Goal: Task Accomplishment & Management: Manage account settings

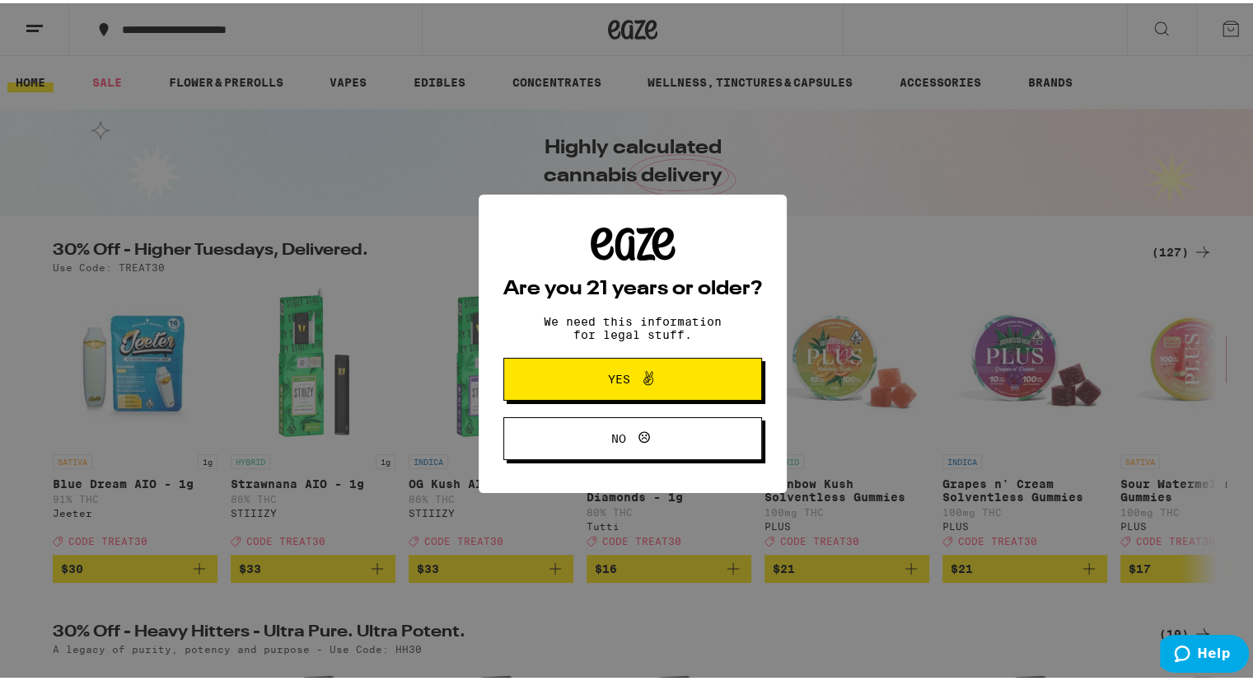
click at [712, 373] on button "Yes" at bounding box center [632, 375] width 259 height 43
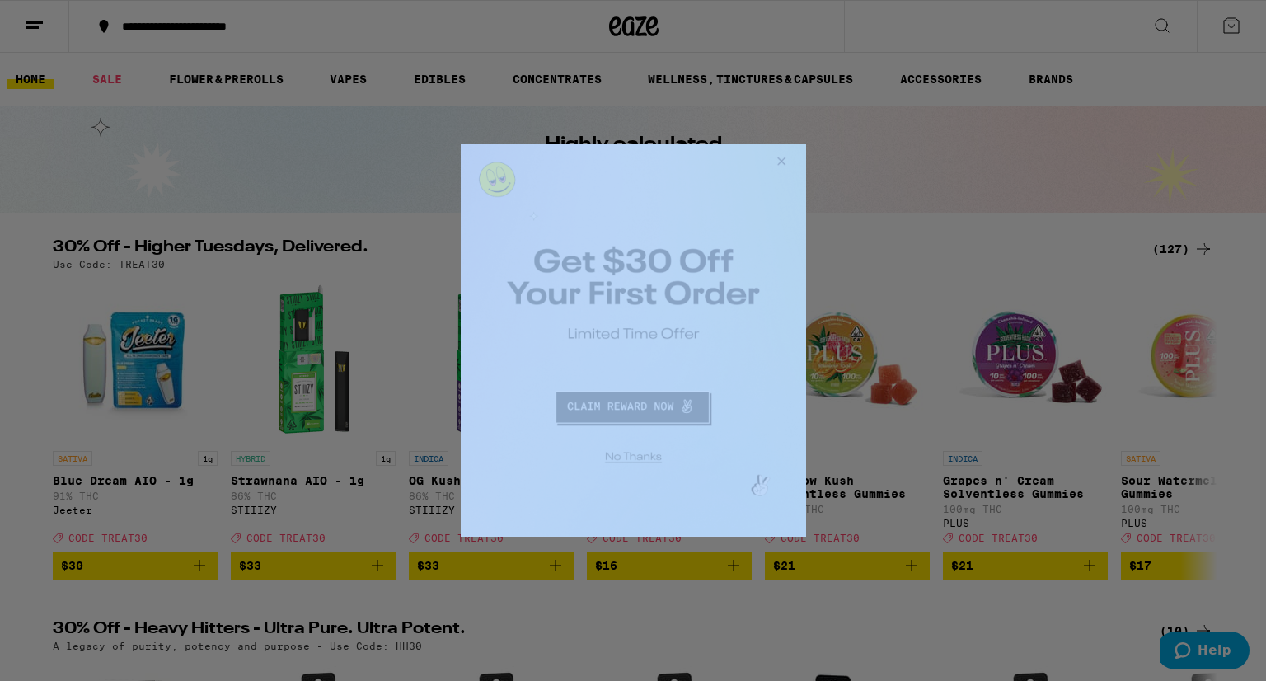
drag, startPoint x: 1223, startPoint y: 285, endPoint x: 630, endPoint y: 251, distance: 594.2
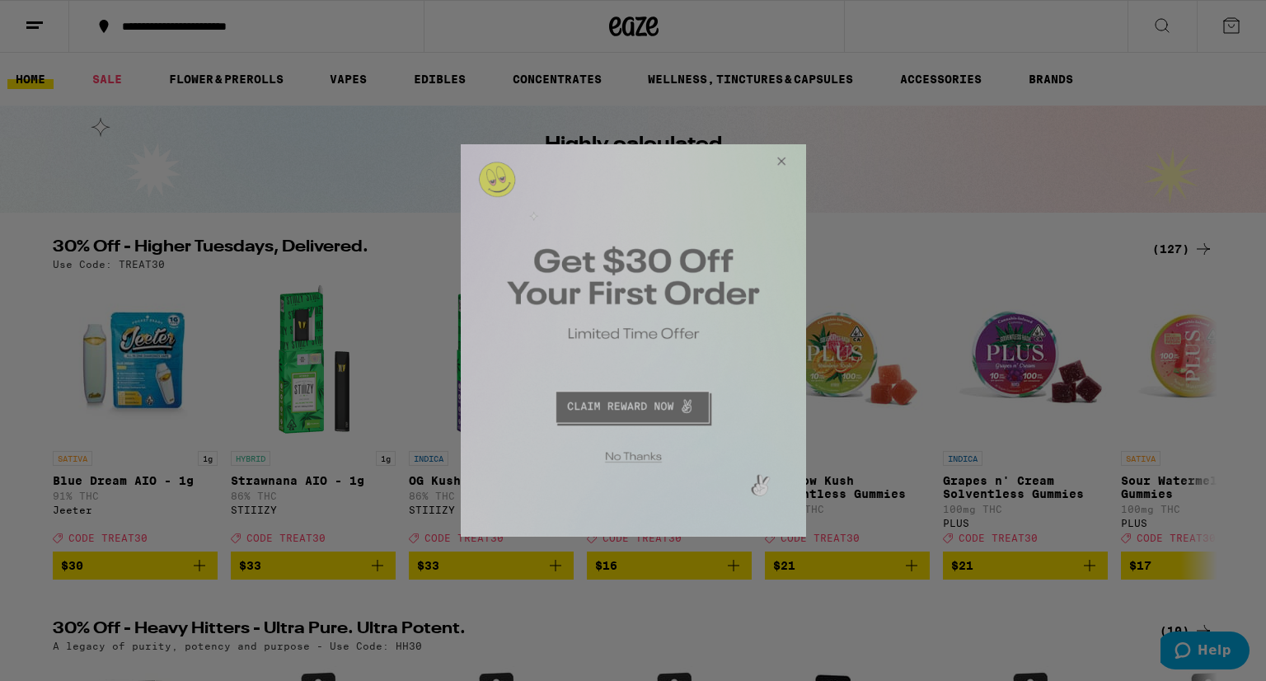
click at [624, 407] on button "Redirect to URL" at bounding box center [631, 405] width 287 height 40
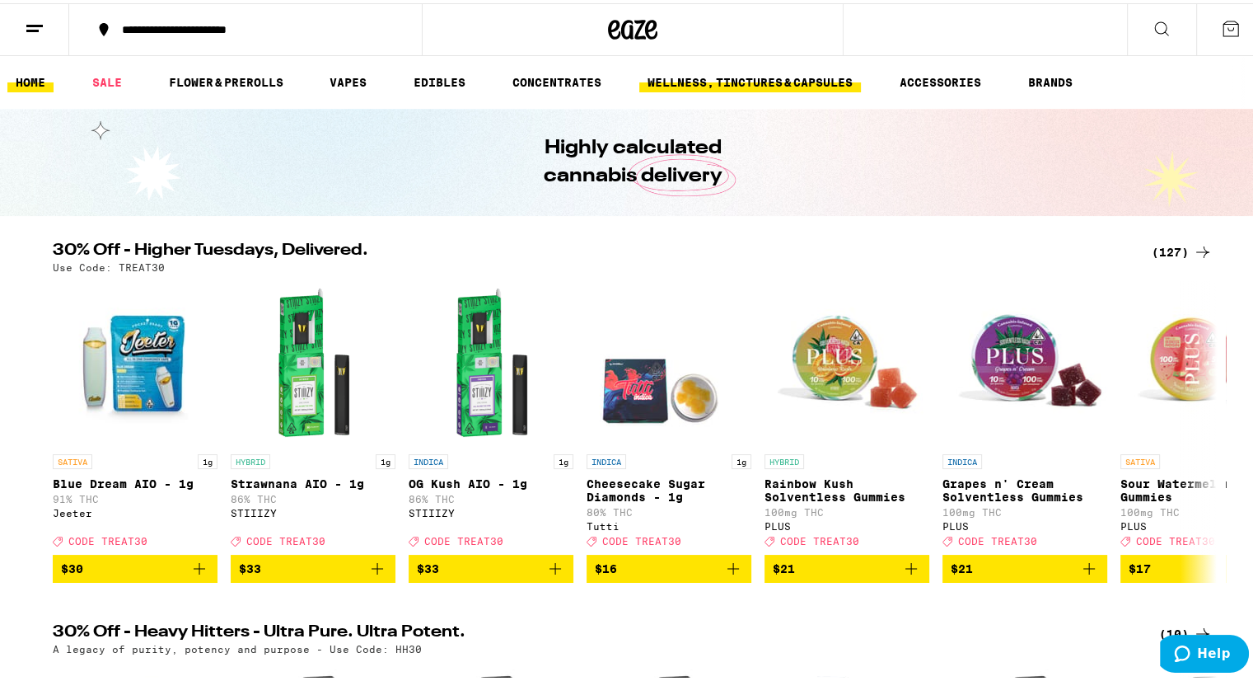
click at [765, 77] on link "WELLNESS, TINCTURES & CAPSULES" at bounding box center [750, 79] width 222 height 20
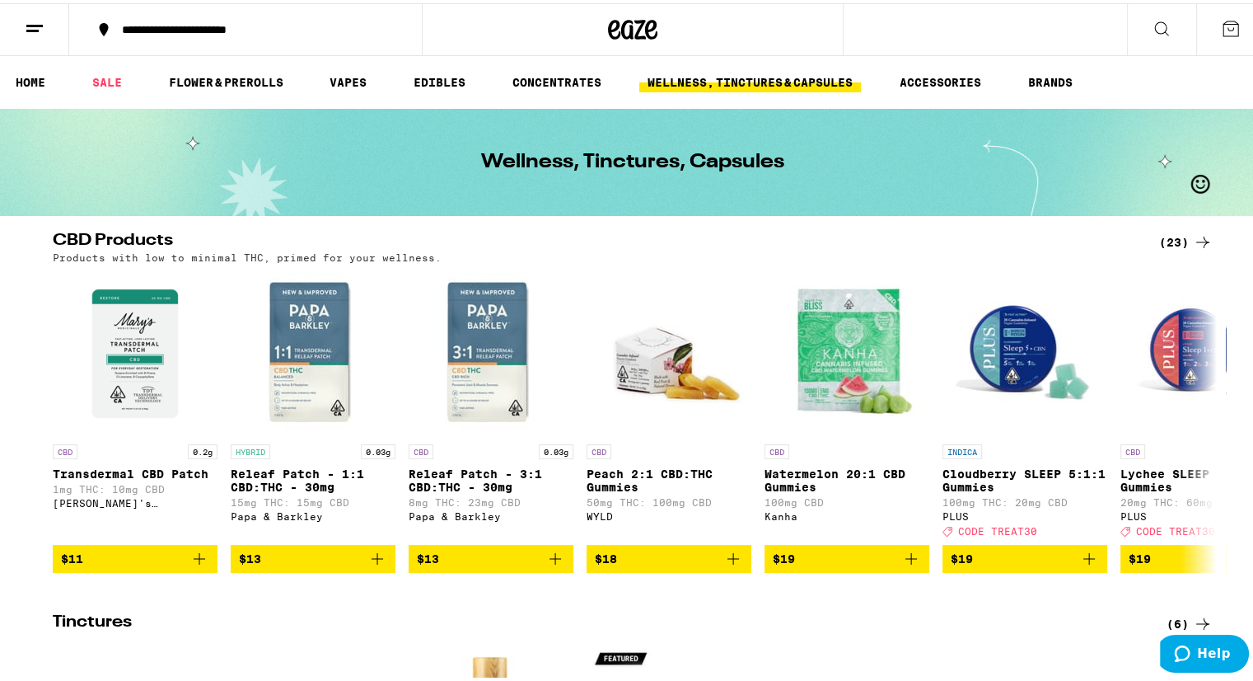
click at [356, 35] on button "**********" at bounding box center [245, 26] width 353 height 49
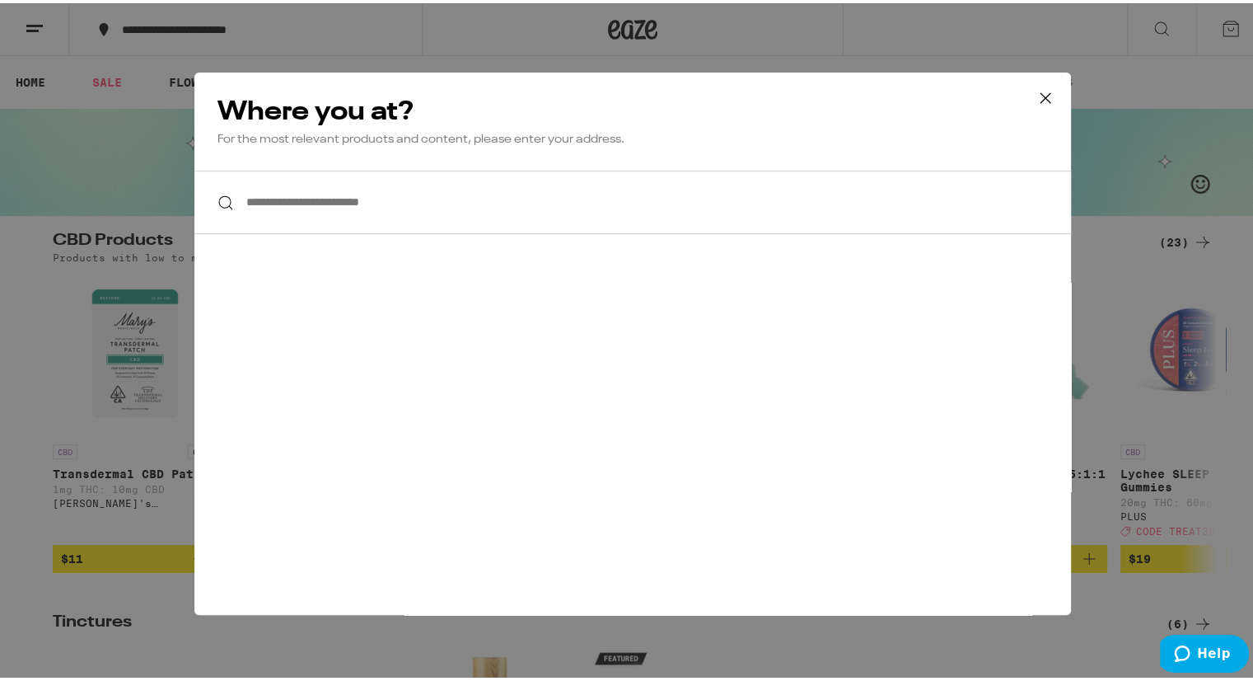
click at [1039, 88] on icon at bounding box center [1045, 94] width 25 height 25
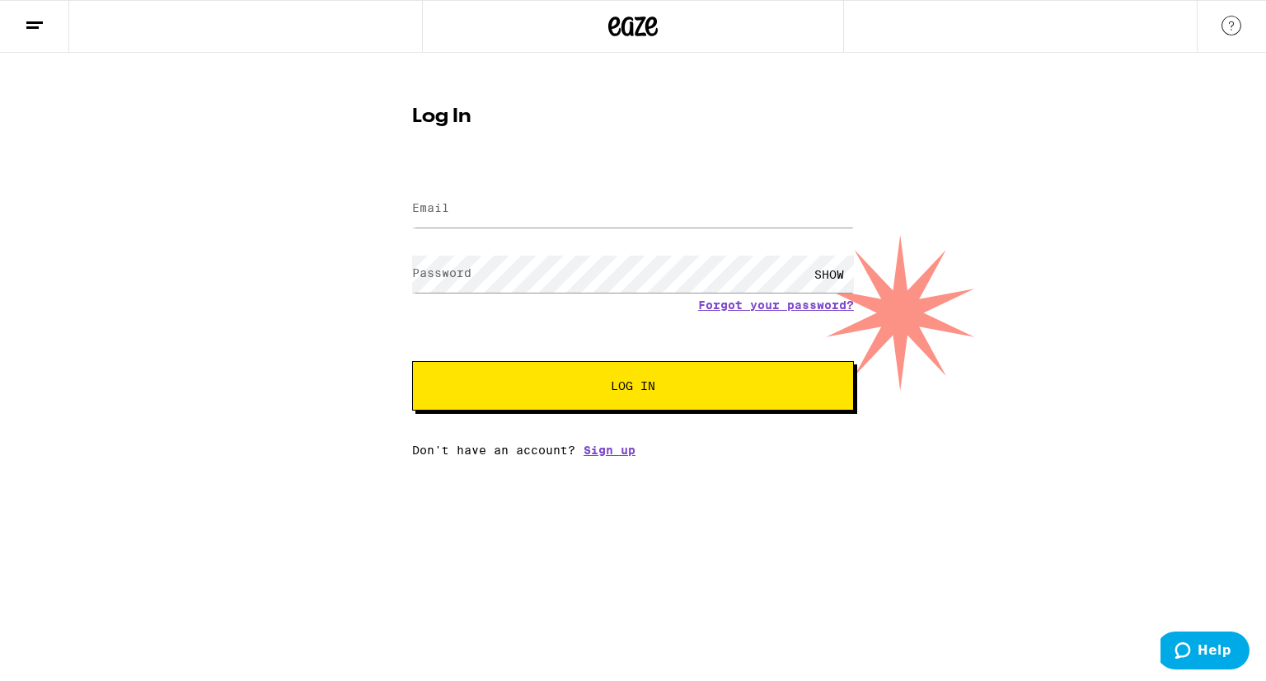
click at [564, 182] on form "Email Email Password Password SHOW Forgot your password? Log In" at bounding box center [633, 289] width 442 height 242
click at [556, 199] on input "Email" at bounding box center [633, 208] width 442 height 37
type input "[EMAIL_ADDRESS][DOMAIN_NAME]"
click at [578, 390] on span "Log In" at bounding box center [633, 386] width 308 height 12
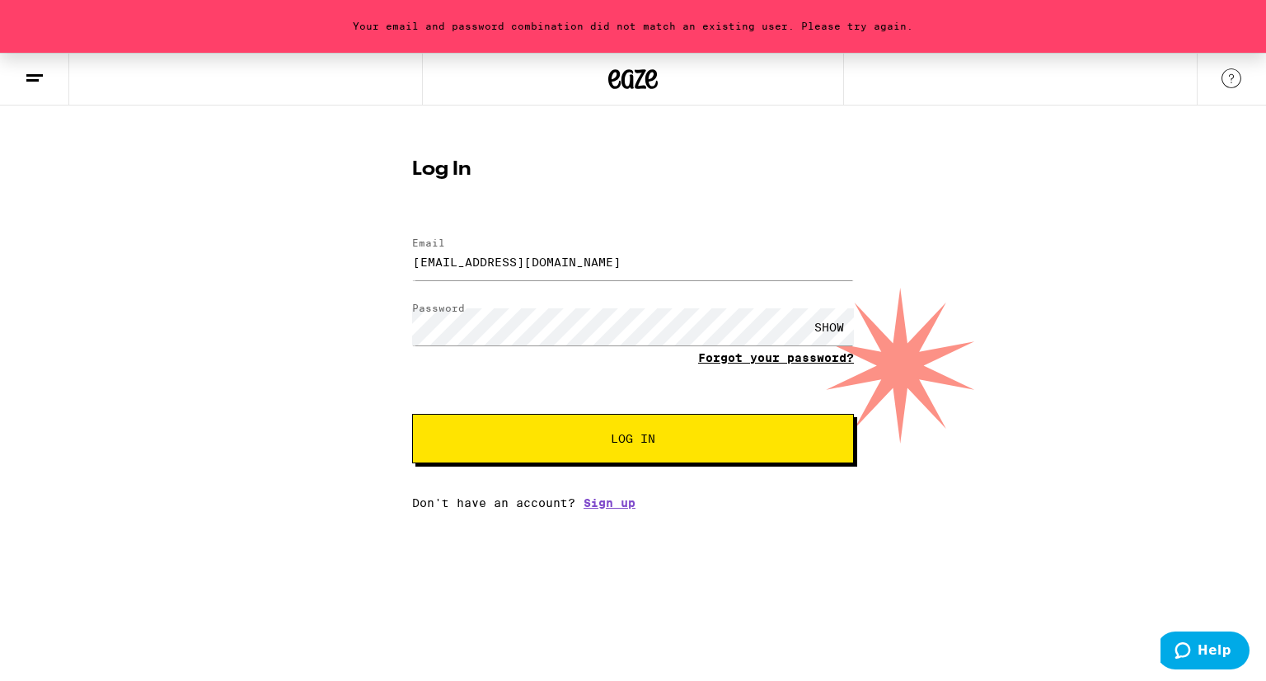
click at [723, 354] on link "Forgot your password?" at bounding box center [776, 357] width 156 height 13
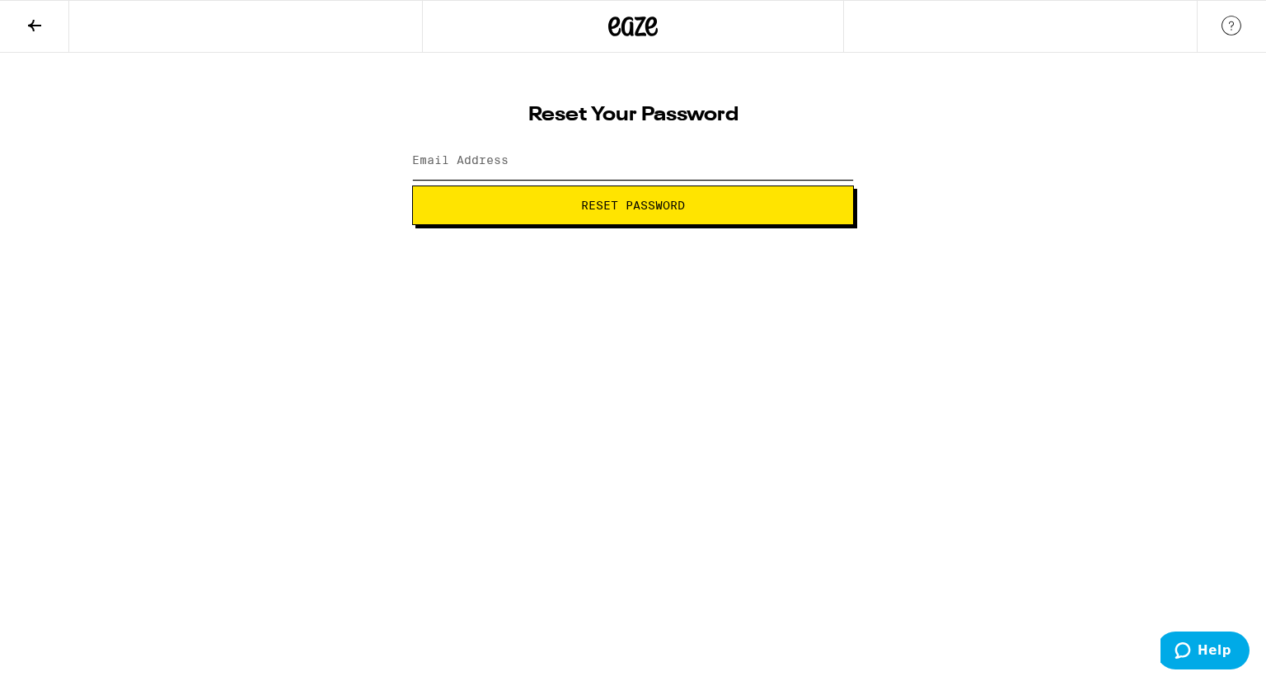
click at [732, 152] on input "Email Address" at bounding box center [633, 161] width 442 height 37
type input "[EMAIL_ADDRESS][DOMAIN_NAME]"
click at [611, 208] on span "Reset Password" at bounding box center [633, 205] width 104 height 12
